Goal: Navigation & Orientation: Find specific page/section

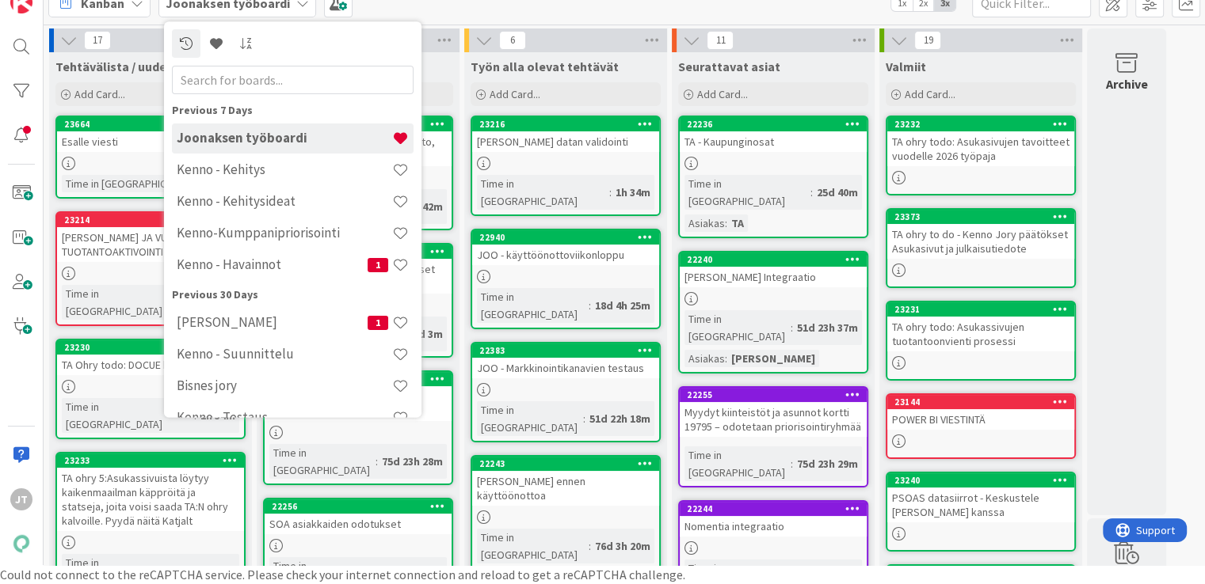
scroll to position [44, 0]
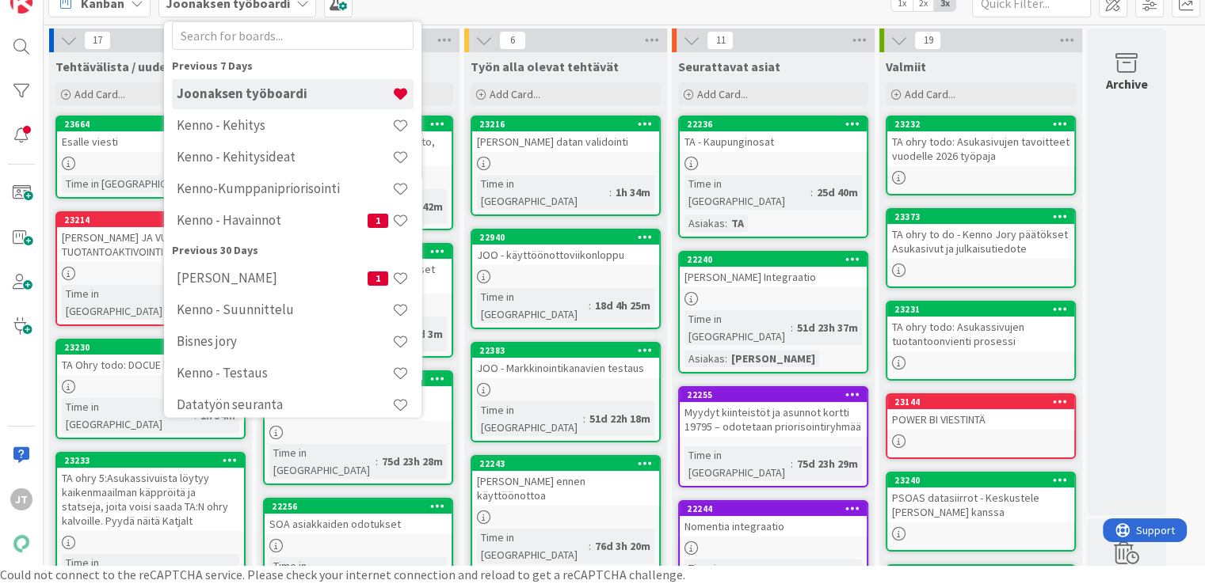
click at [455, 10] on div "Kanban Joonaksen työboardi Previous 7 Days Joonaksen työboardi Kenno - Kehitys …" at bounding box center [624, 3] width 1161 height 44
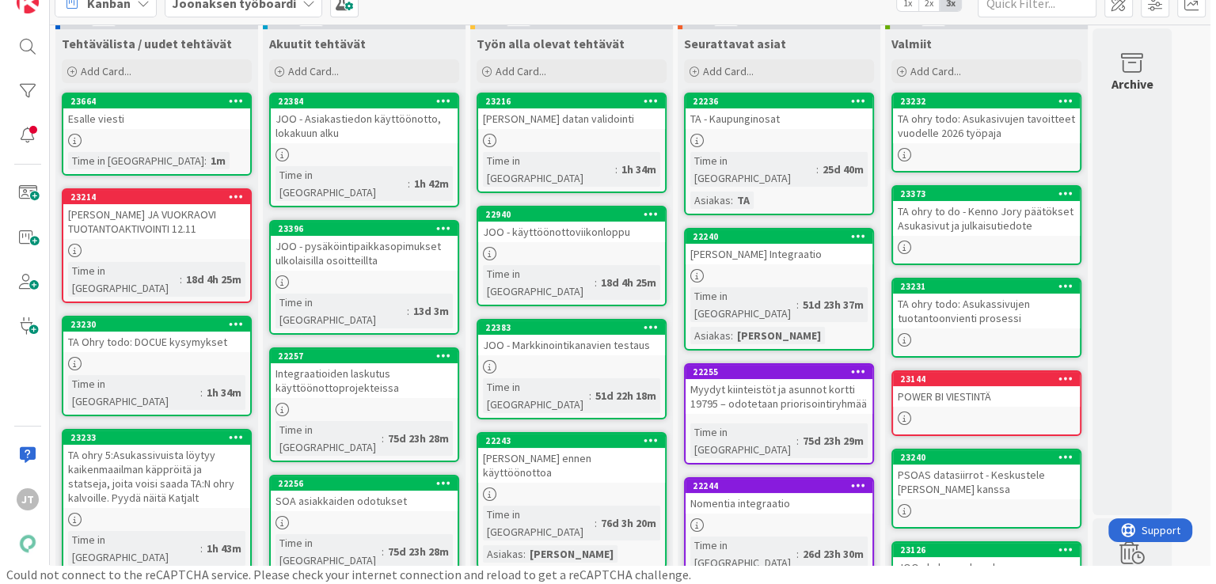
scroll to position [65, 0]
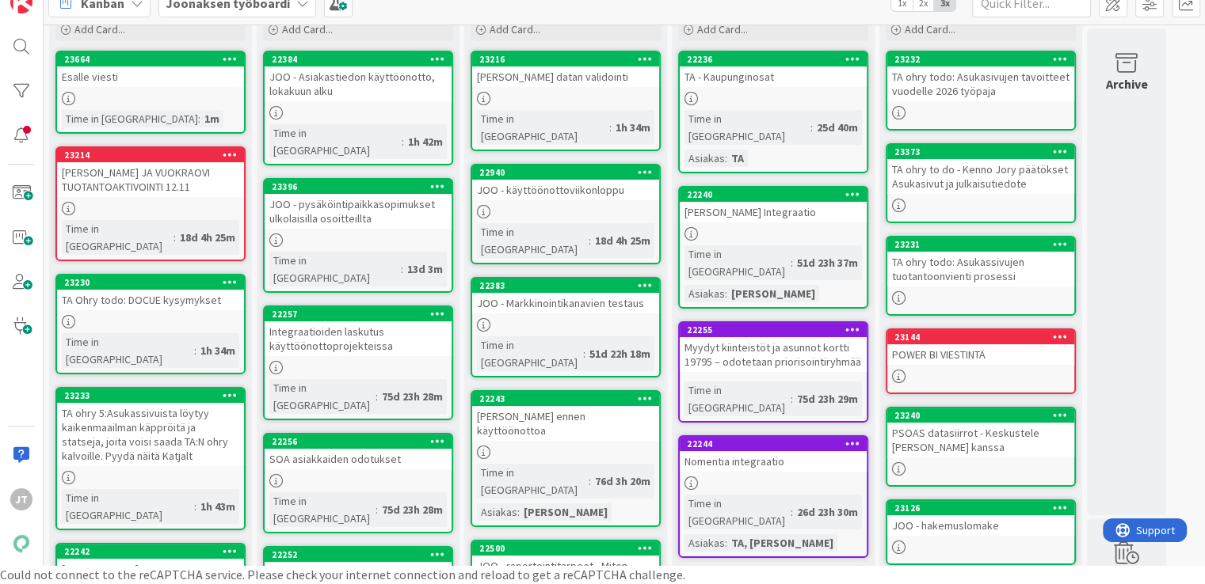
click at [606, 180] on div "JOO - käyttöönottoviikonloppu" at bounding box center [565, 190] width 187 height 21
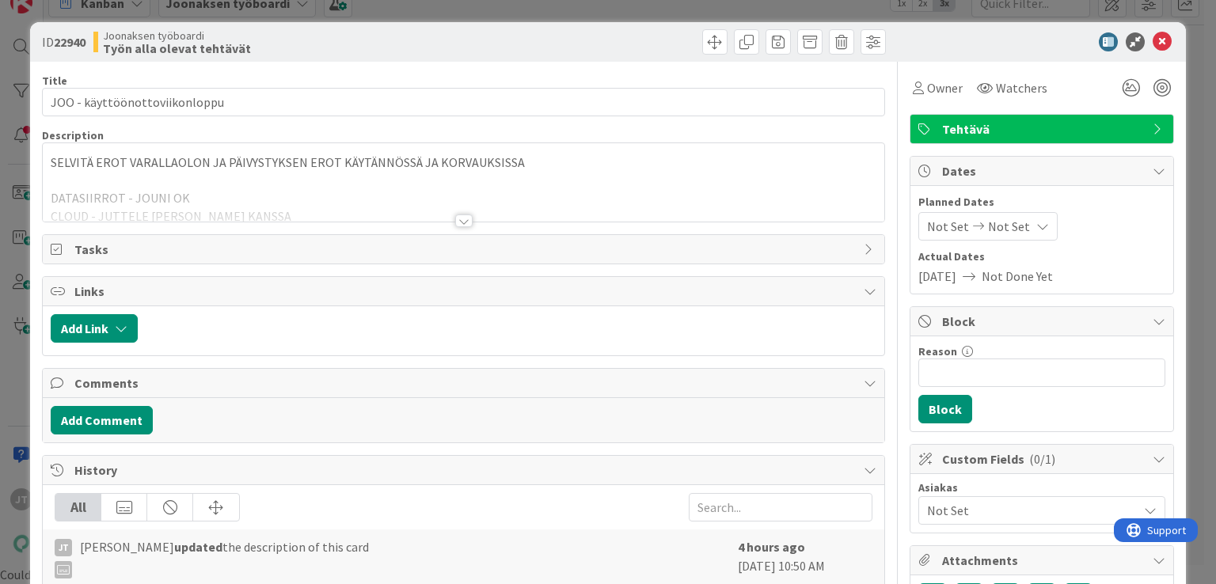
click at [393, 184] on div at bounding box center [463, 201] width 841 height 40
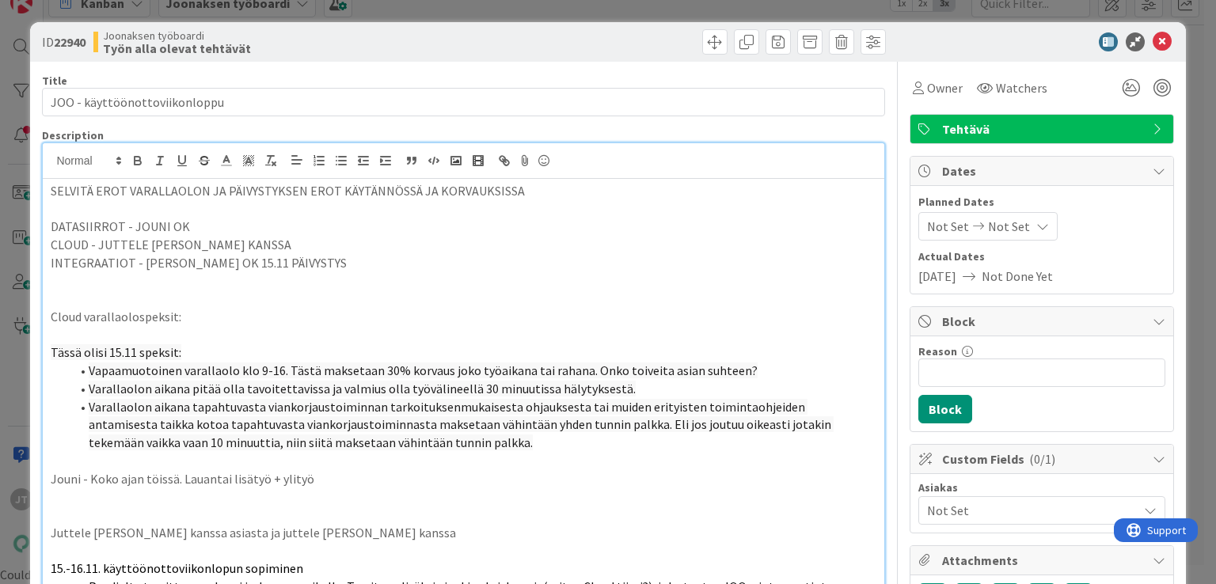
click at [254, 242] on p "CLOUD - JUTTELE JUHON KANSSA" at bounding box center [463, 245] width 825 height 18
click at [243, 248] on p "CLOUD - JUTTELE JUHON KANSSA" at bounding box center [463, 245] width 825 height 18
drag, startPoint x: 243, startPoint y: 245, endPoint x: 97, endPoint y: 252, distance: 145.9
click at [97, 252] on p "CLOUD - JUTTELE JUHON KANSSA" at bounding box center [463, 245] width 825 height 18
click at [306, 266] on p "INTEGRAATIOT - MARKO OK 15.11 PÄIVYSTYS" at bounding box center [463, 263] width 825 height 18
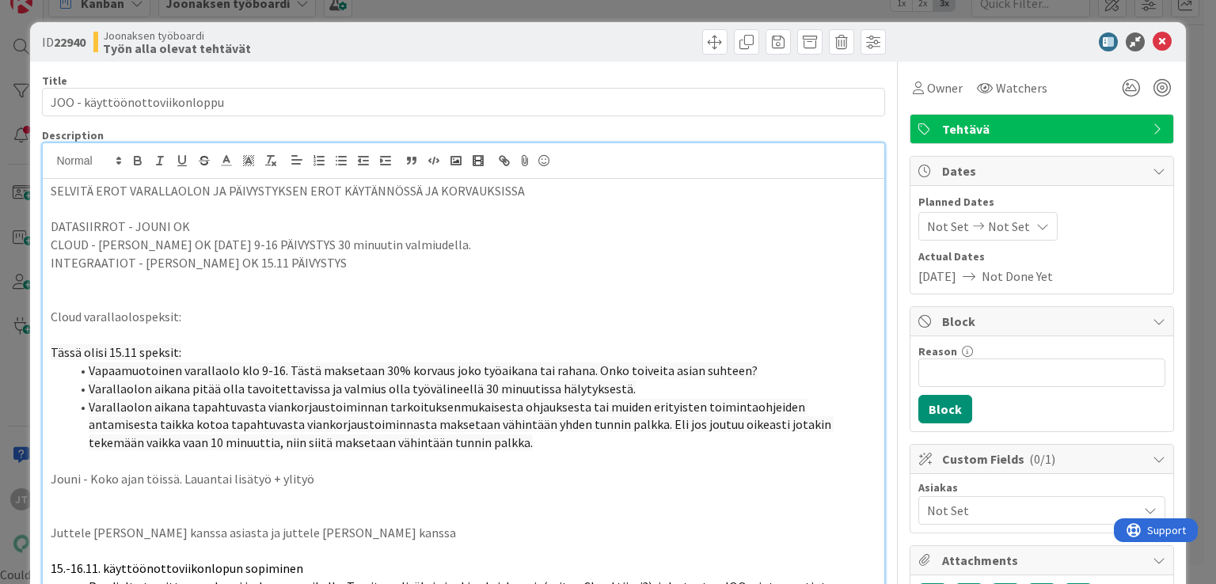
click at [303, 264] on p "INTEGRAATIOT - MARKO OK 15.11 PÄIVYSTYS" at bounding box center [463, 263] width 825 height 18
click at [357, 245] on p "CLOUD - THOMAS OK LA 15.11 9-16 PÄIVYSTYS 30 minuutin valmiudella." at bounding box center [463, 245] width 825 height 18
click at [333, 267] on p "INTEGRAATIOT - MARKO OK 15.11 PÄIVYSTYS" at bounding box center [463, 263] width 825 height 18
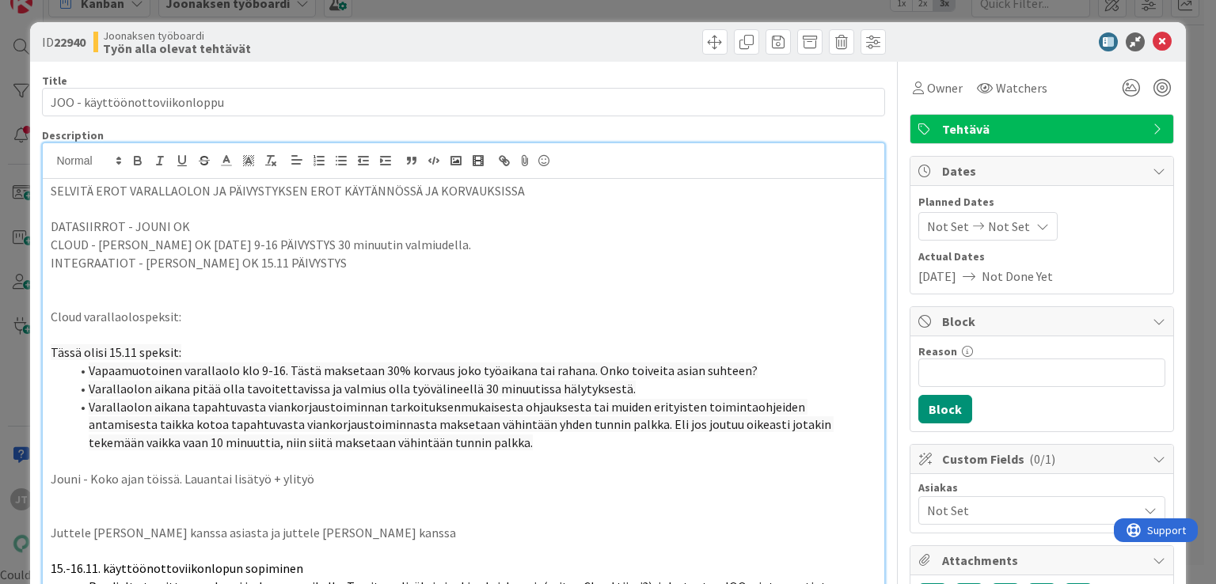
click at [353, 250] on p "CLOUD - THOMAS OK LA 15.11 9-16 PÄIVYSTYS 30 minuutin valmiudella." at bounding box center [463, 245] width 825 height 18
click at [345, 259] on p "INTEGRAATIOT - MARKO OK 15.11 PÄIVYSTYS" at bounding box center [463, 263] width 825 height 18
click at [364, 229] on p "DATASIIRROT - JOUNI OK" at bounding box center [463, 227] width 825 height 18
click at [347, 273] on p at bounding box center [463, 281] width 825 height 18
click at [348, 256] on p "INTEGRAATIOT - MARKO OK 15.11 PÄIVYSTYS" at bounding box center [463, 263] width 825 height 18
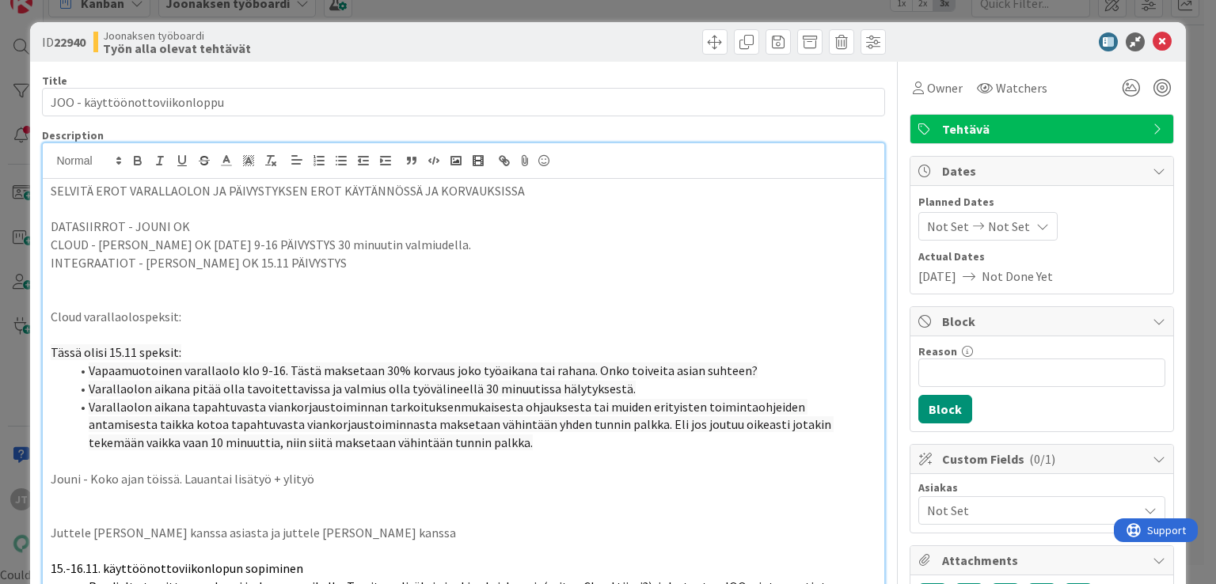
click at [348, 251] on p "CLOUD - THOMAS OK LA 15.11 9-16 PÄIVYSTYS 30 minuutin valmiudella." at bounding box center [463, 245] width 825 height 18
click at [325, 238] on p "CLOUD - THOMAS OK LA 15.11 9-16 PÄIVYSTYS 30 minuutin valmiudella." at bounding box center [463, 245] width 825 height 18
click at [314, 242] on p "CLOUD - THOMAS OK LA 15.11 9-16 PÄIVYSTYS 30 minuutin valmiudella." at bounding box center [463, 245] width 825 height 18
click at [272, 230] on p "DATASIIRROT - JOUNI OK" at bounding box center [463, 227] width 825 height 18
click at [306, 249] on p "CLOUD - THOMAS OK LA 15.11 9-16 PÄIVYSTYS 30 minuutin valmiudella." at bounding box center [463, 245] width 825 height 18
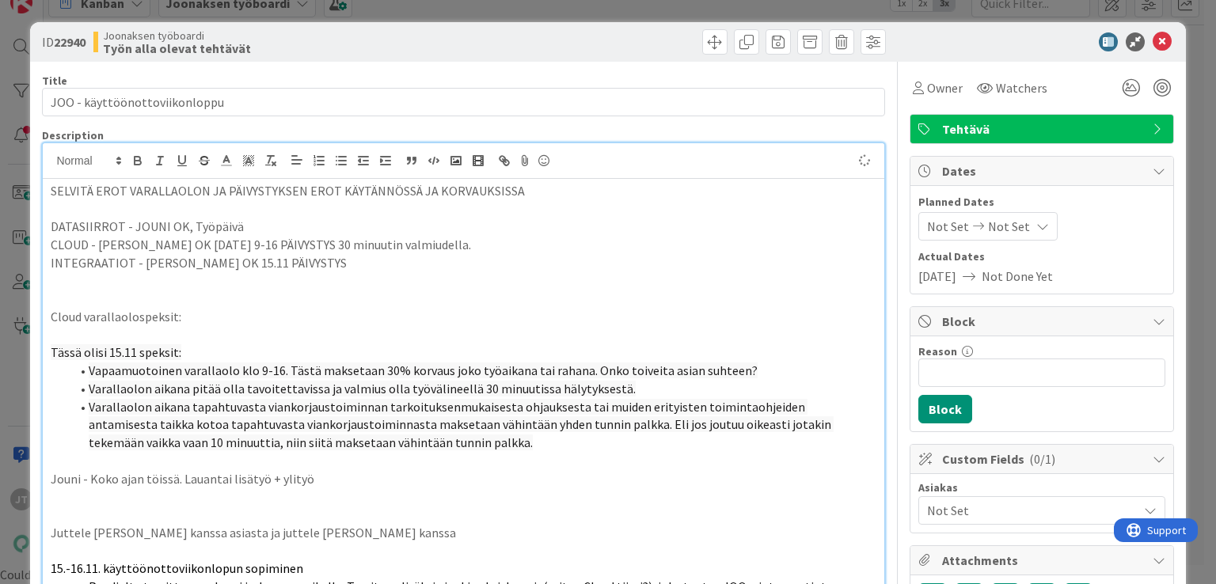
click at [307, 257] on p "INTEGRAATIOT - MARKO OK 15.11 PÄIVYSTYS" at bounding box center [463, 263] width 825 height 18
click at [306, 246] on p "CLOUD - THOMAS OK LA 15.11 9-16 PÄIVYSTYS 30 minuutin valmiudella." at bounding box center [463, 245] width 825 height 18
click at [1153, 39] on icon at bounding box center [1162, 41] width 19 height 19
